Goal: Navigation & Orientation: Understand site structure

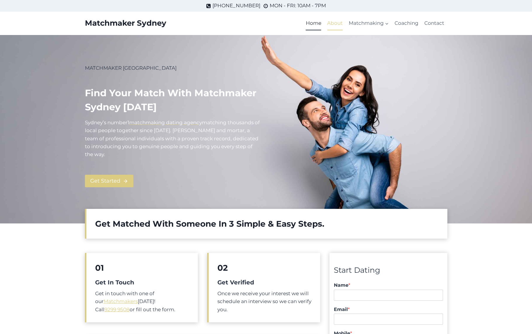
click at [333, 20] on link "About" at bounding box center [334, 23] width 21 height 14
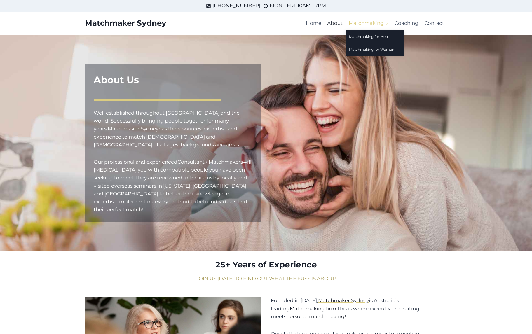
click at [376, 23] on span "Matchmaking Expand" at bounding box center [368, 23] width 40 height 8
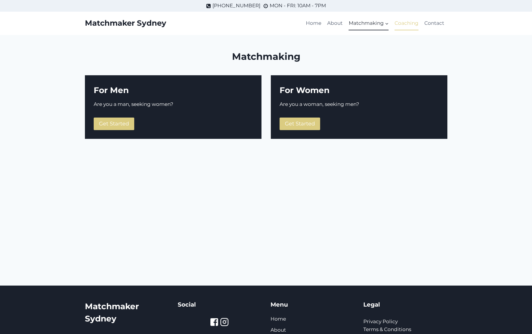
click at [404, 24] on link "Coaching" at bounding box center [406, 23] width 30 height 14
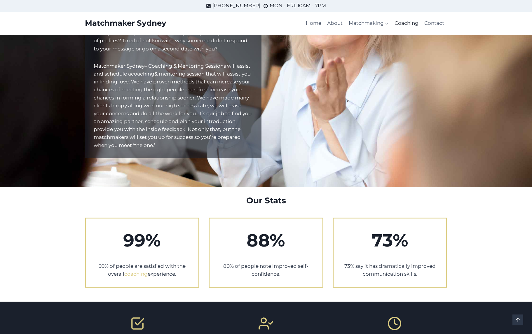
scroll to position [84, 0]
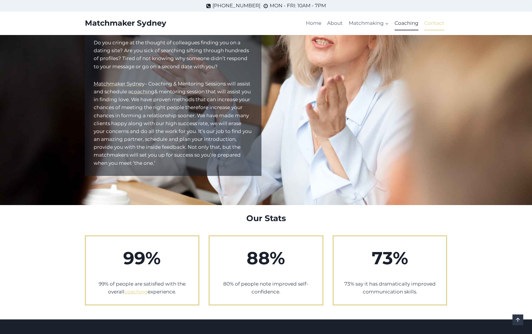
click at [432, 26] on link "Contact" at bounding box center [434, 23] width 26 height 14
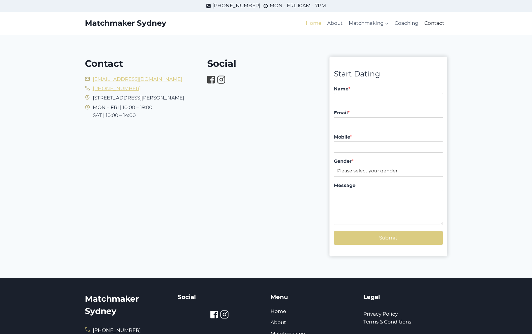
click at [312, 23] on link "Home" at bounding box center [313, 23] width 21 height 14
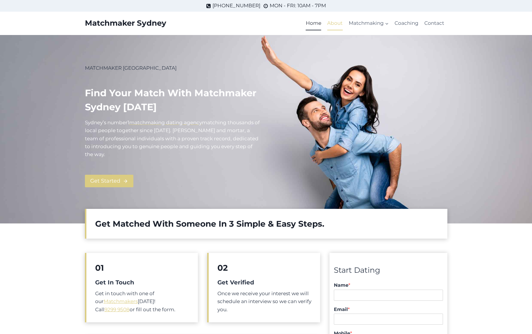
click at [330, 24] on link "About" at bounding box center [334, 23] width 21 height 14
